Goal: Information Seeking & Learning: Learn about a topic

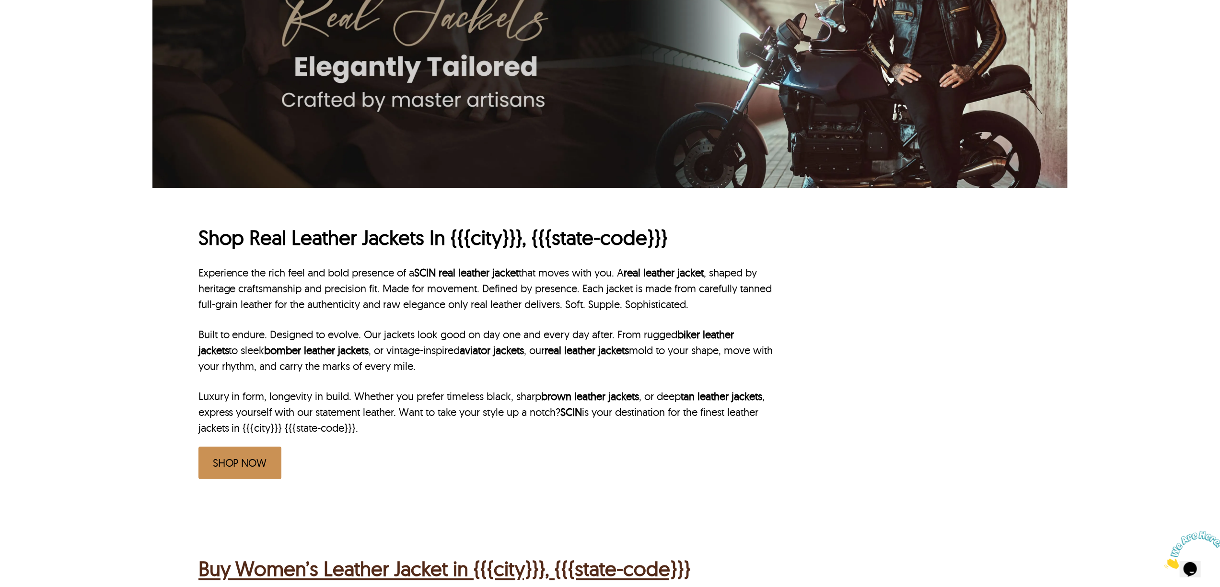
scroll to position [192, 0]
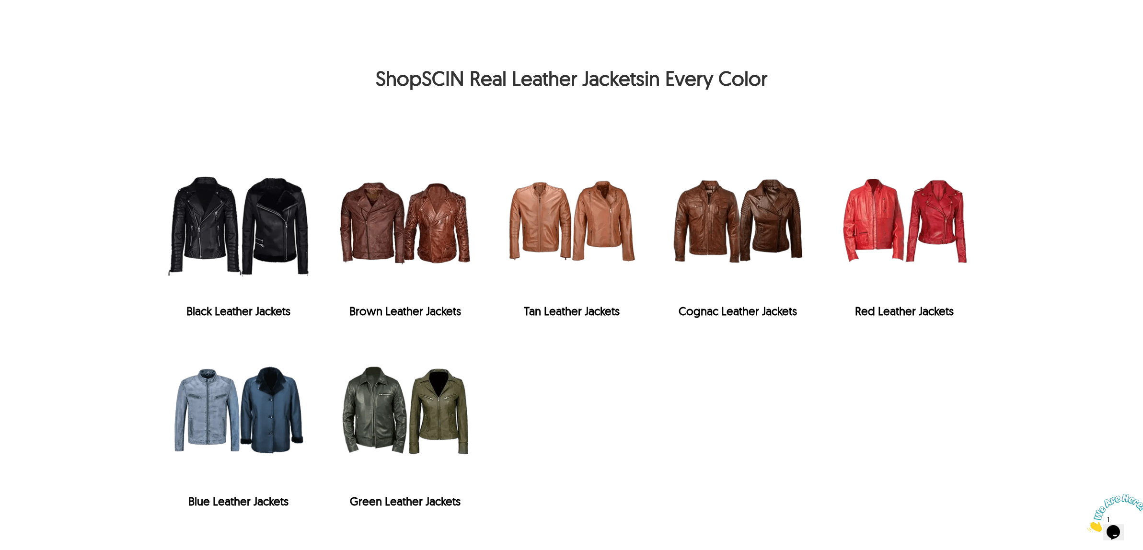
scroll to position [1733, 0]
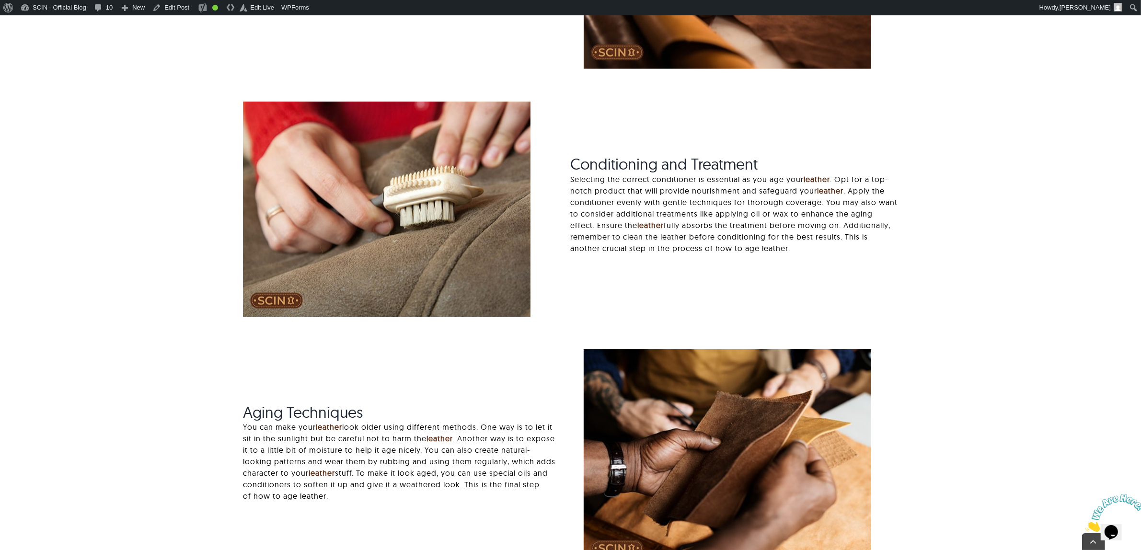
scroll to position [1857, 0]
